Goal: Find specific page/section: Find specific page/section

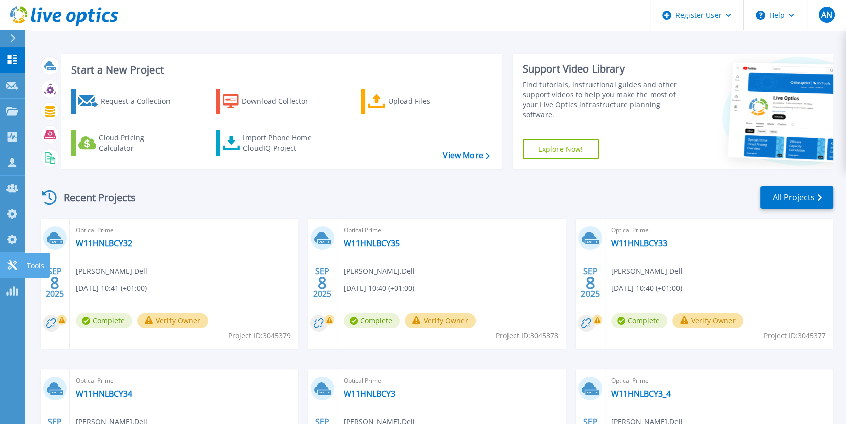
click at [16, 274] on link "Tools Tools" at bounding box center [12, 266] width 25 height 26
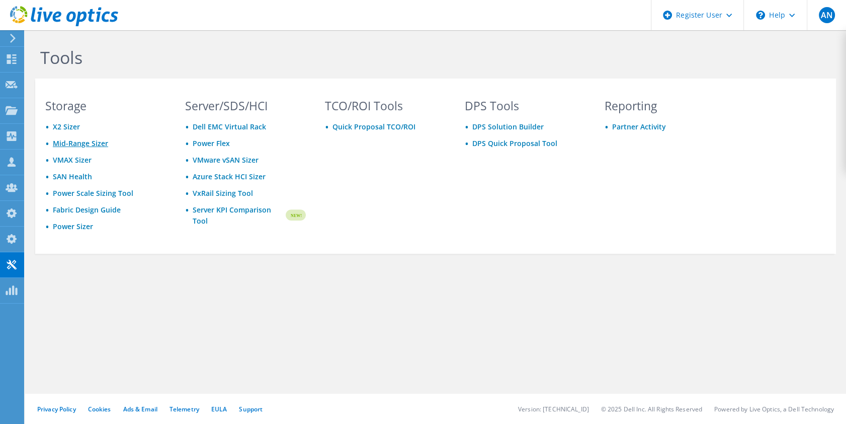
click at [73, 144] on link "Mid-Range Sizer" at bounding box center [80, 143] width 55 height 10
click at [28, 24] on icon at bounding box center [64, 16] width 108 height 21
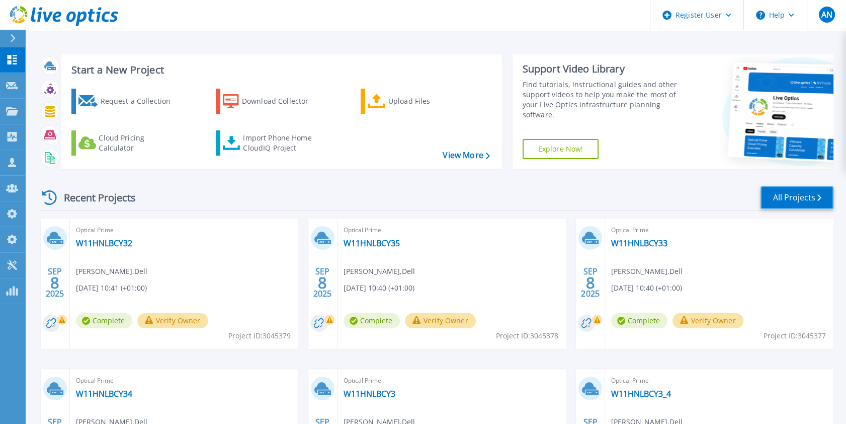
click at [782, 192] on link "All Projects" at bounding box center [797, 197] width 73 height 23
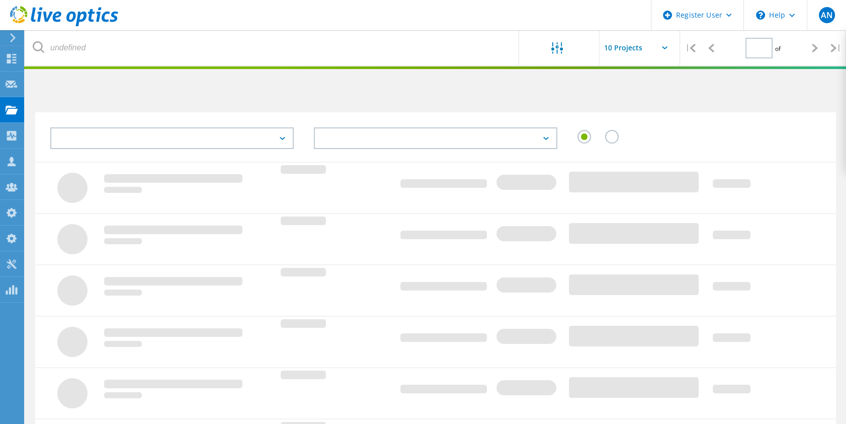
type input "1"
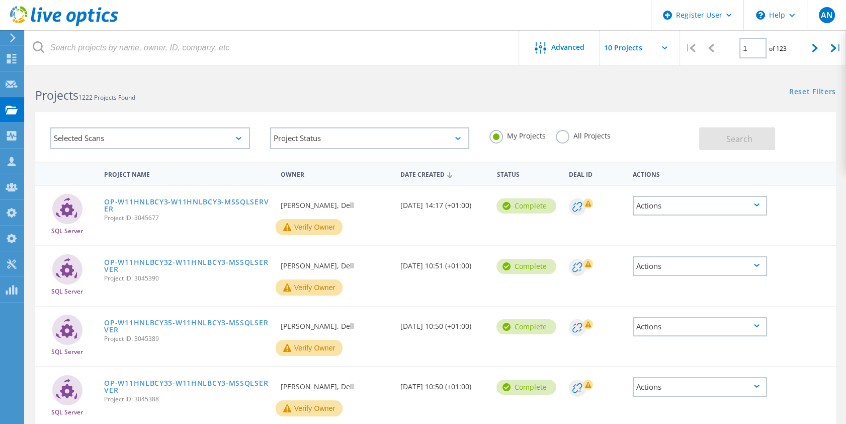
click at [563, 128] on div "My Projects All Projects" at bounding box center [590, 135] width 220 height 37
click at [565, 133] on label "All Projects" at bounding box center [583, 135] width 55 height 10
click at [0, 0] on input "All Projects" at bounding box center [0, 0] width 0 height 0
click at [787, 149] on div "Search" at bounding box center [766, 133] width 132 height 33
click at [740, 142] on span "Search" at bounding box center [739, 138] width 26 height 11
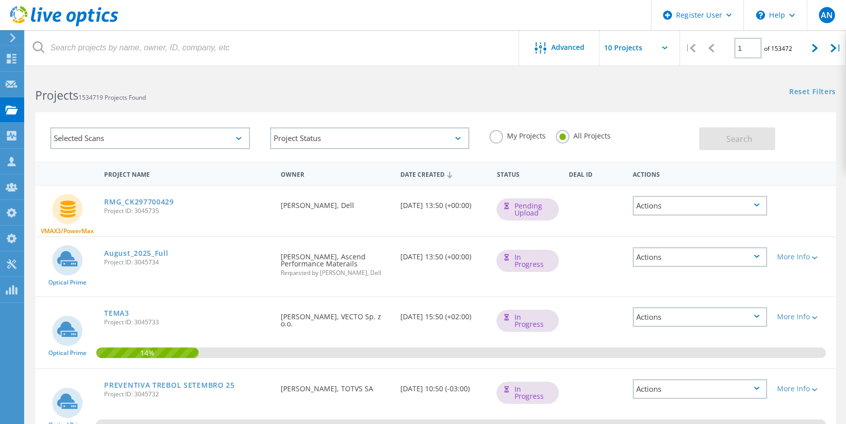
click at [219, 134] on div "Selected Scans" at bounding box center [150, 138] width 200 height 22
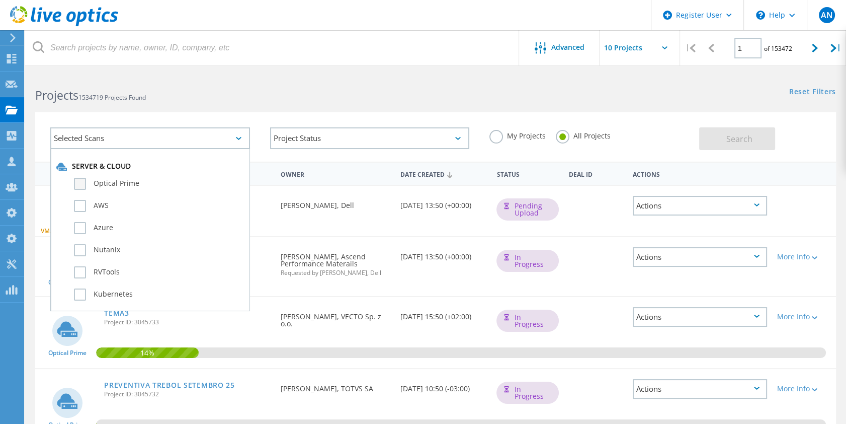
click at [142, 179] on label "Optical Prime" at bounding box center [159, 184] width 170 height 12
click at [0, 0] on input "Optical Prime" at bounding box center [0, 0] width 0 height 0
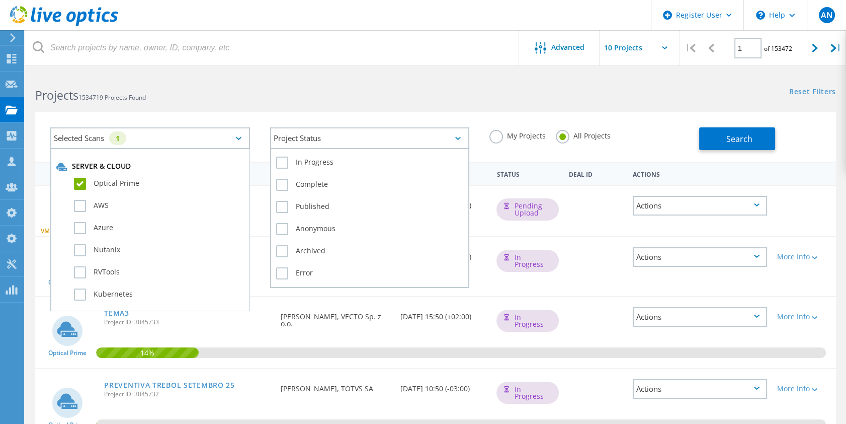
click at [313, 145] on div "Project Status" at bounding box center [370, 138] width 200 height 22
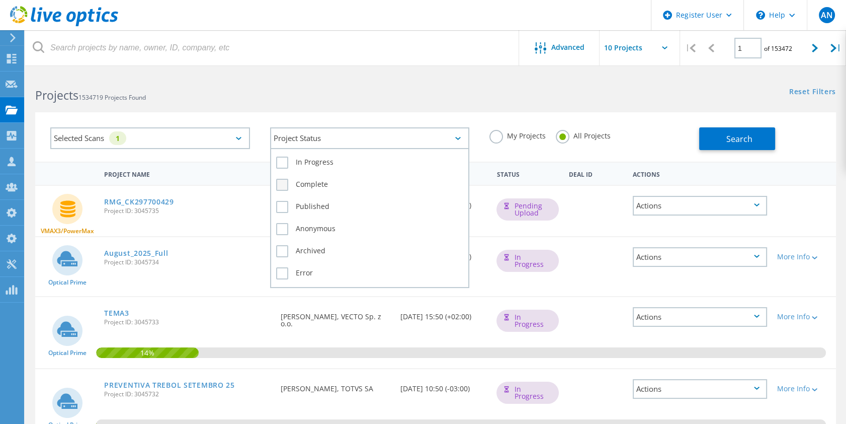
click at [294, 188] on label "Complete" at bounding box center [370, 185] width 188 height 12
click at [0, 0] on input "Complete" at bounding box center [0, 0] width 0 height 0
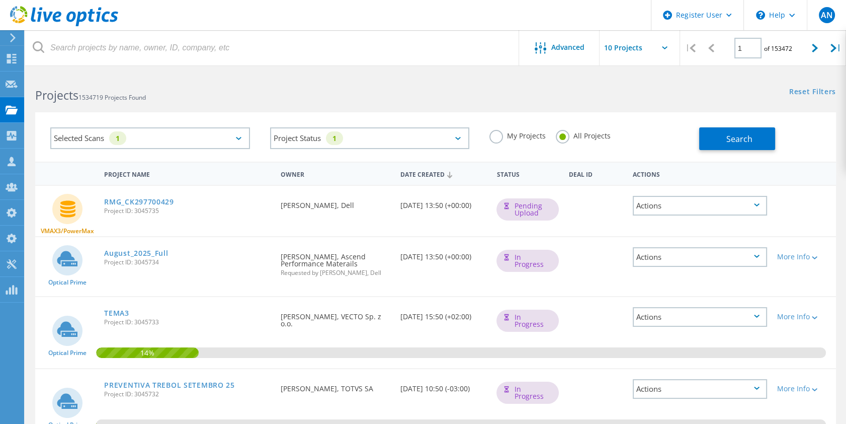
click at [730, 150] on div "Selected Scans 1 Project Status 1 In Progress Complete Published Anonymous Arch…" at bounding box center [435, 136] width 801 height 49
click at [732, 142] on span "Search" at bounding box center [739, 138] width 26 height 11
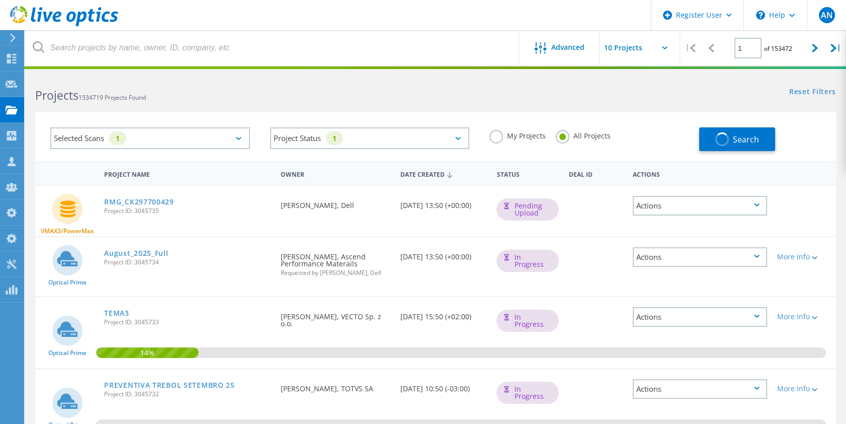
click at [373, 98] on h2 "Projects 1534719 Projects Found" at bounding box center [230, 95] width 391 height 17
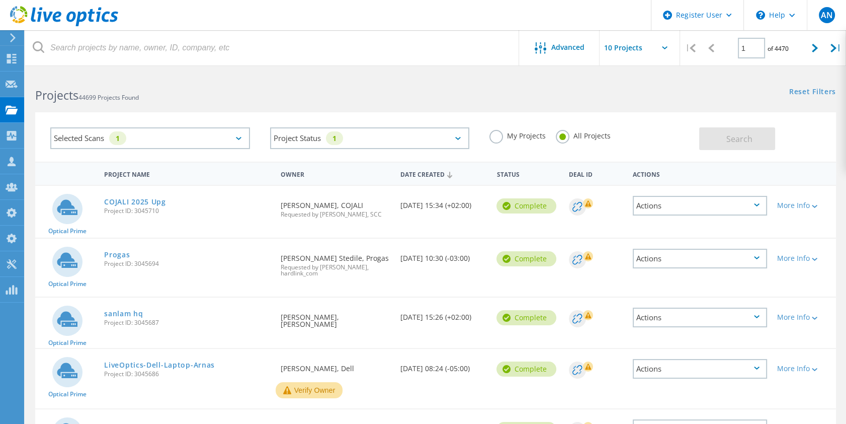
click at [146, 211] on span "Project ID: 3045710" at bounding box center [187, 211] width 166 height 6
copy span "3045710"
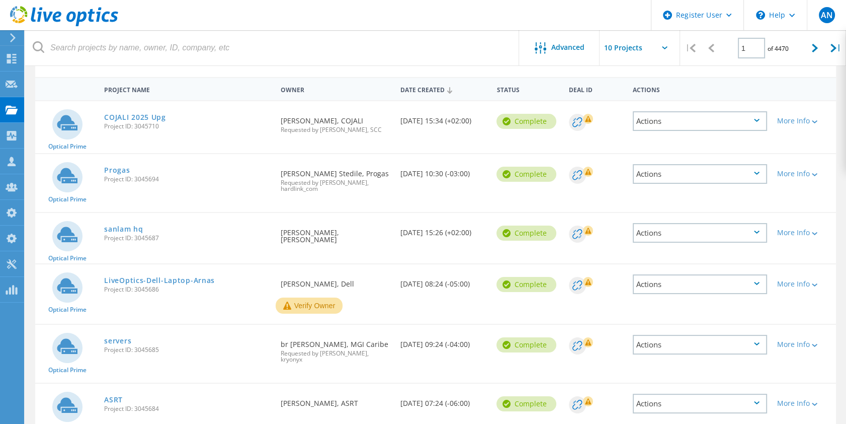
scroll to position [91, 0]
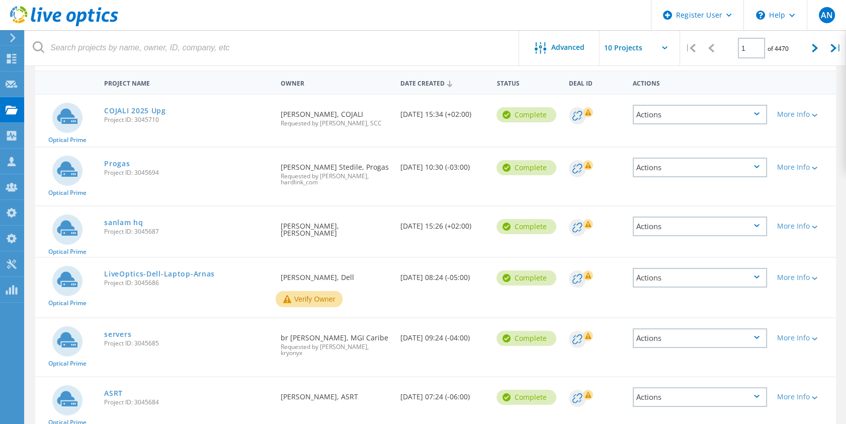
click at [147, 296] on div "LiveOptics-Dell-Laptop-Arnas Project ID: 3045686" at bounding box center [187, 277] width 176 height 38
click at [149, 286] on span "Project ID: 3045686" at bounding box center [187, 283] width 166 height 6
copy span "3045686"
